Goal: Information Seeking & Learning: Learn about a topic

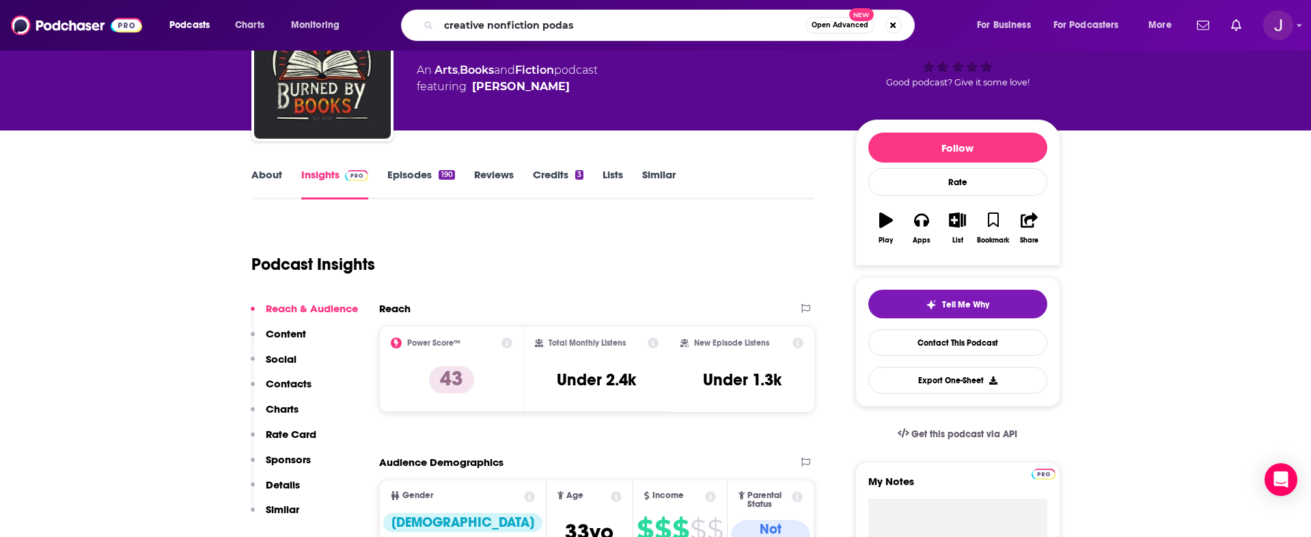
type input "creative nonfiction podast"
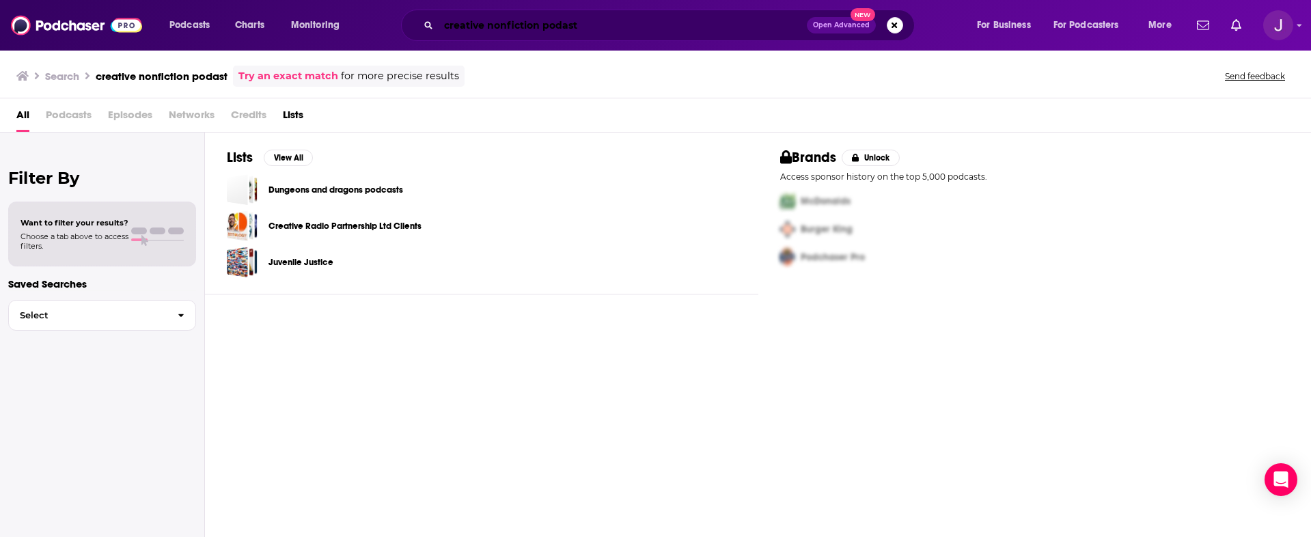
click at [599, 29] on input "creative nonfiction podast" at bounding box center [623, 25] width 368 height 22
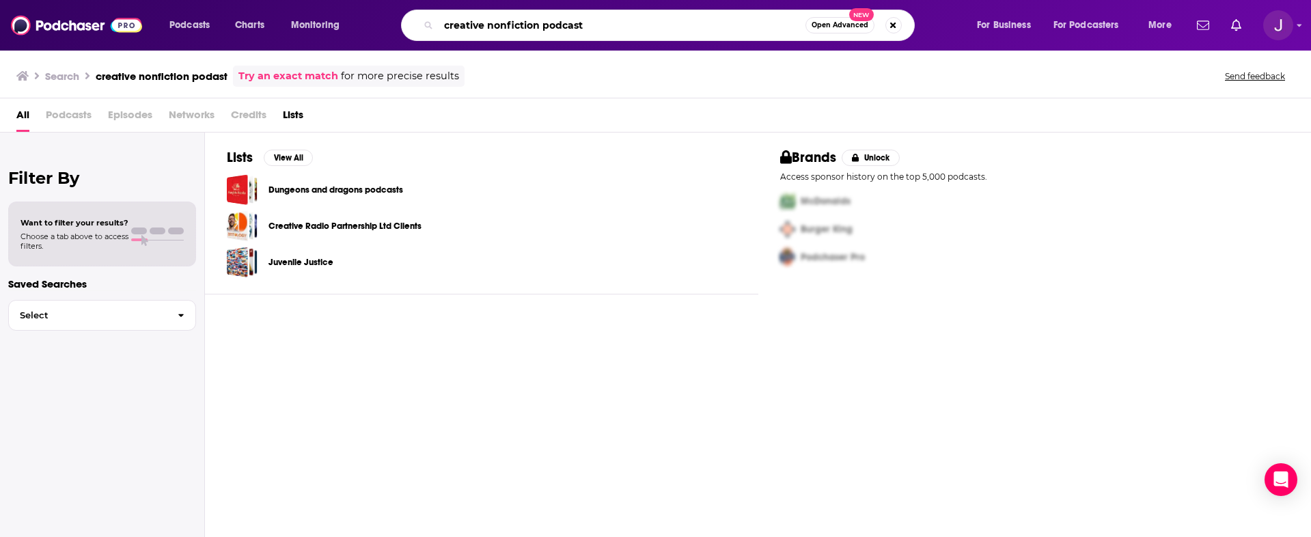
type input "creative nonfiction podcast"
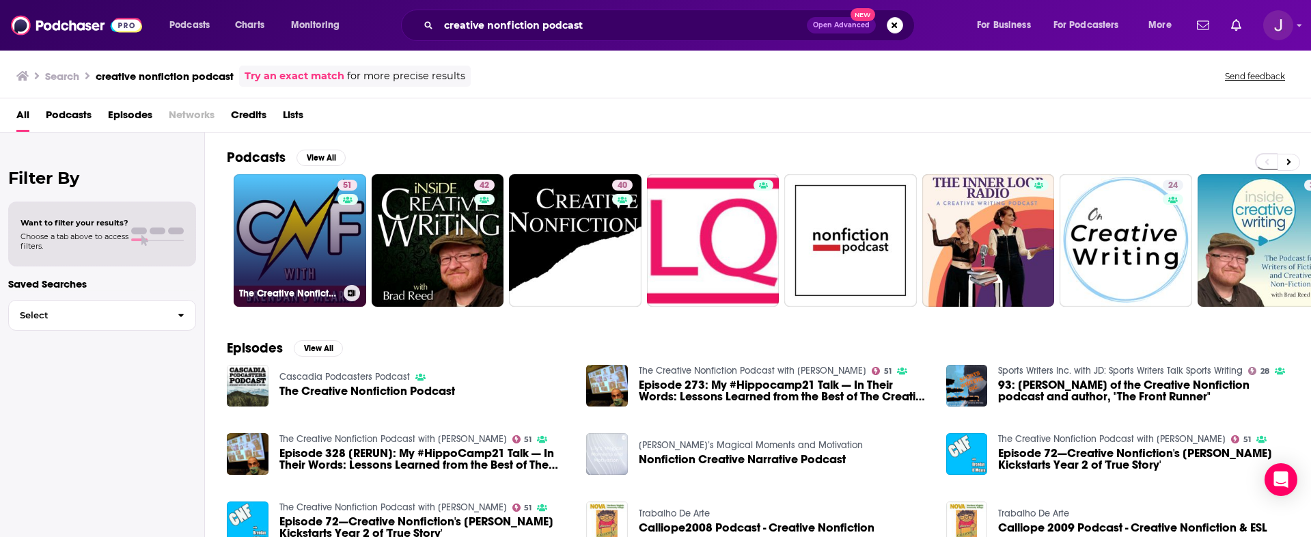
click at [288, 223] on link "51 The Creative Nonfiction Podcast with [PERSON_NAME]" at bounding box center [300, 240] width 133 height 133
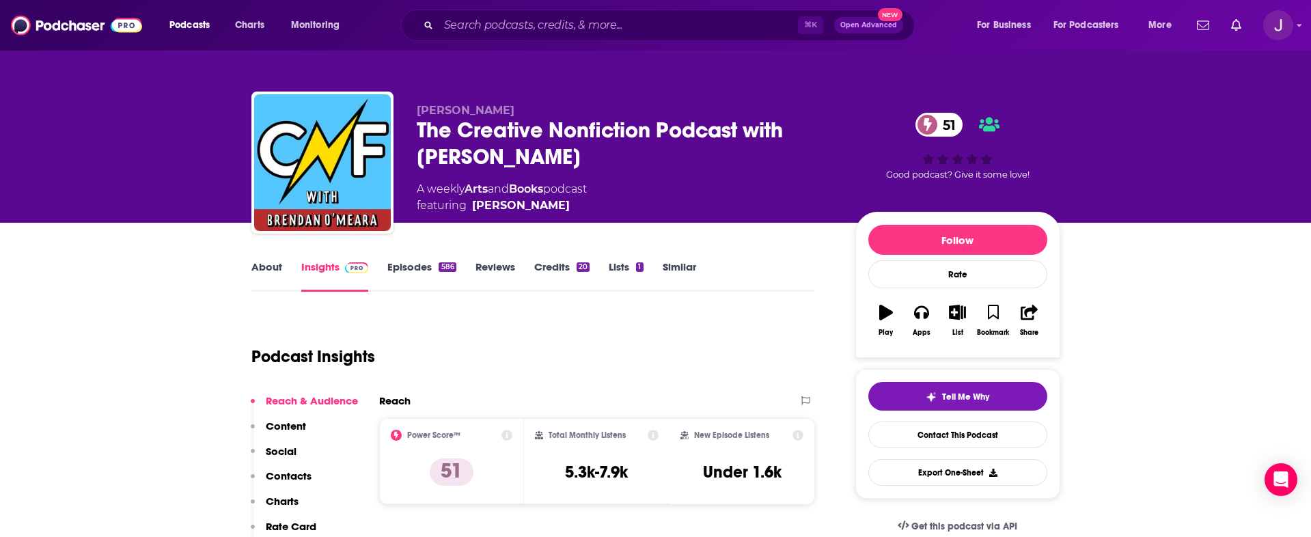
scroll to position [35, 0]
